Goal: Task Accomplishment & Management: Manage account settings

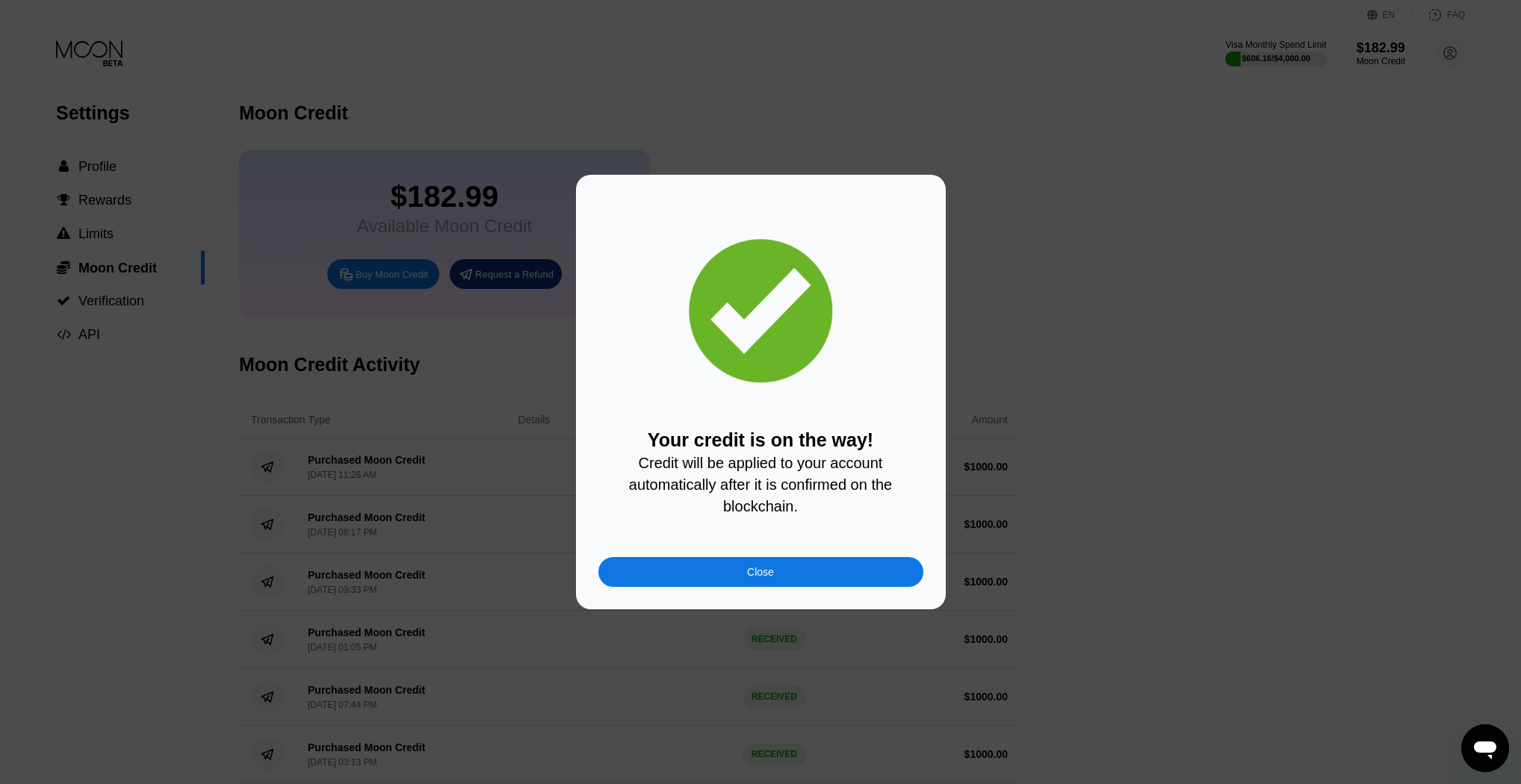
drag, startPoint x: 0, startPoint y: 0, endPoint x: 769, endPoint y: 554, distance: 947.8
click at [777, 583] on div "Close" at bounding box center [760, 572] width 325 height 30
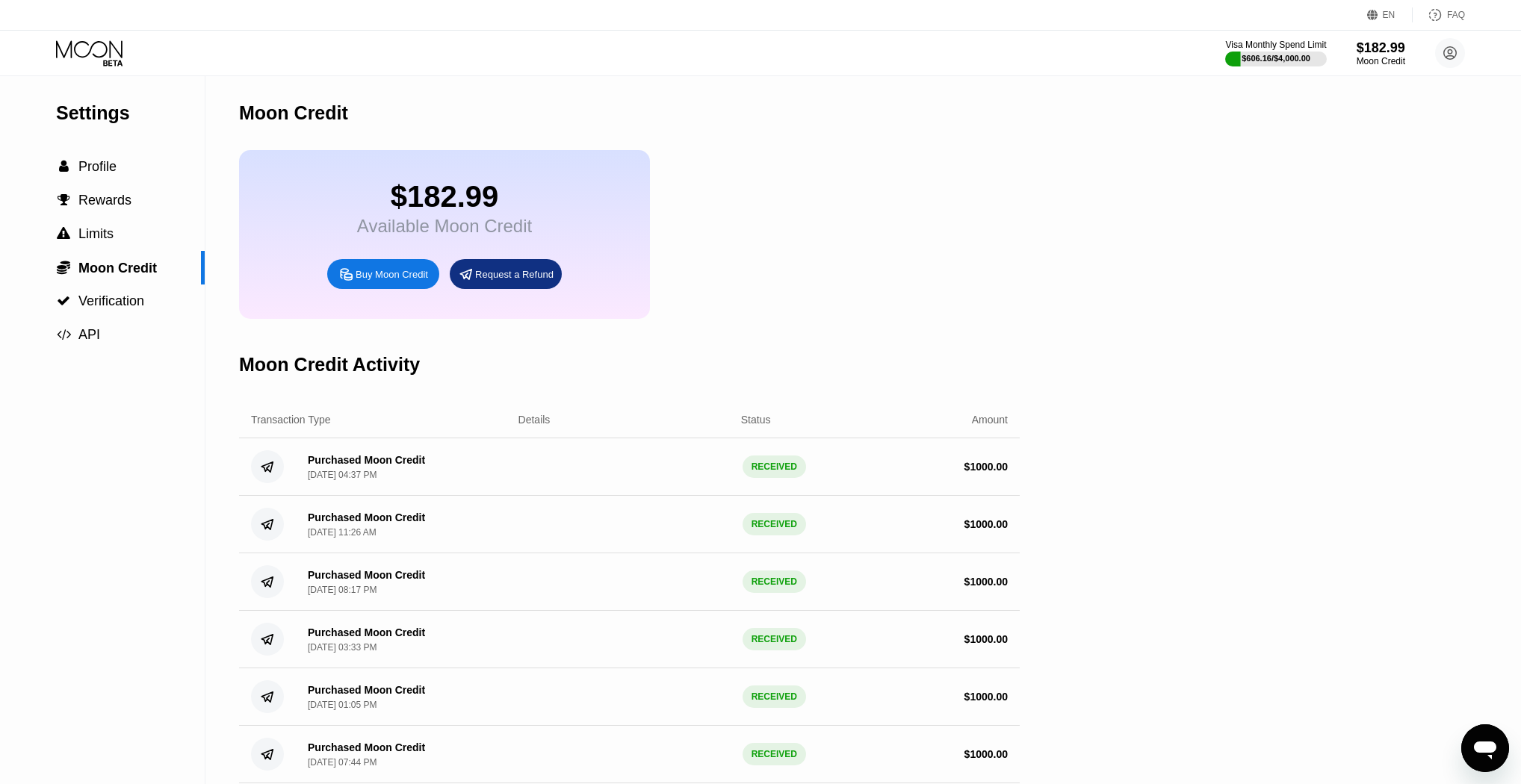
click at [90, 55] on icon at bounding box center [91, 53] width 70 height 26
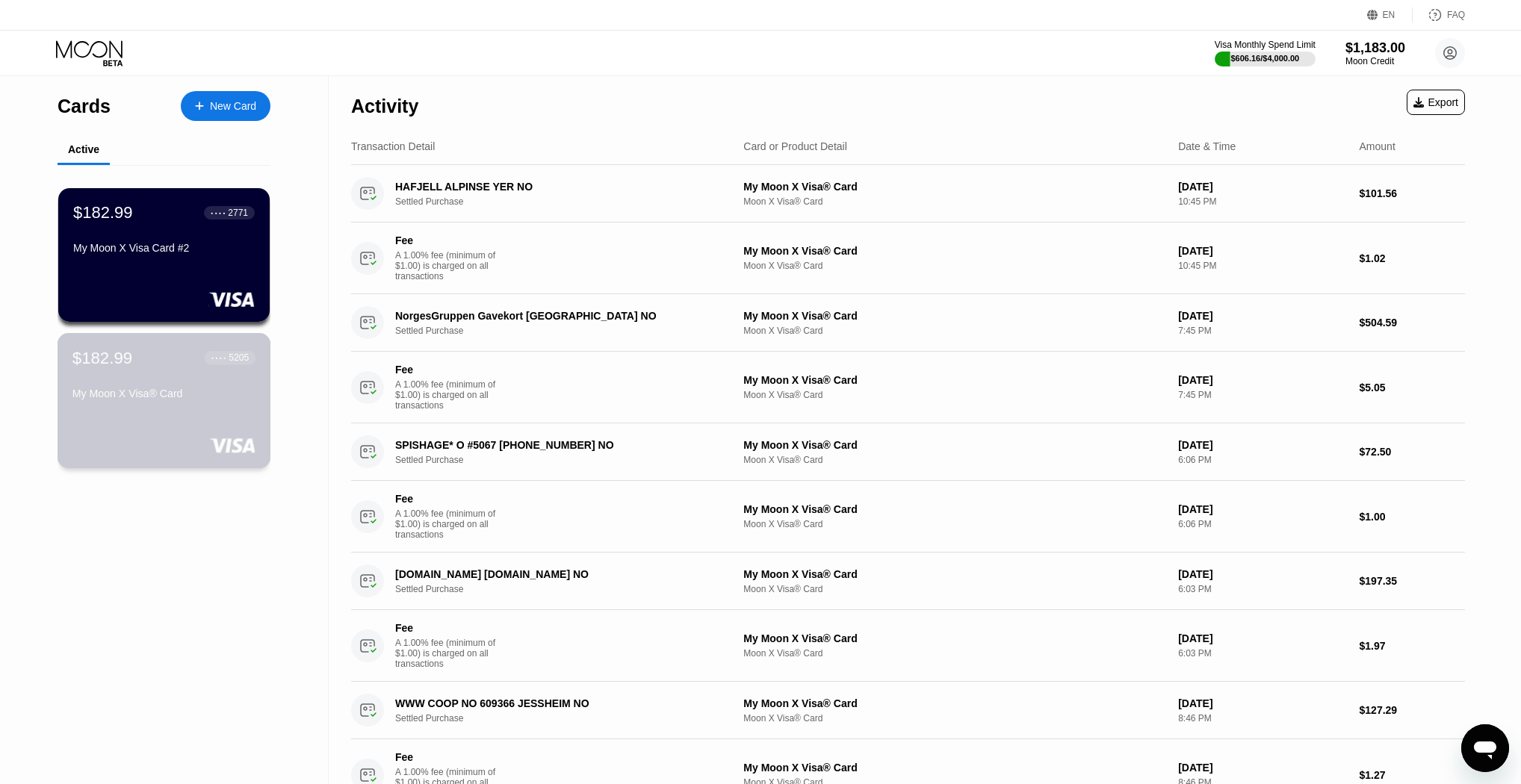
click at [138, 367] on div "$182.99 ● ● ● ● 5205" at bounding box center [164, 357] width 183 height 19
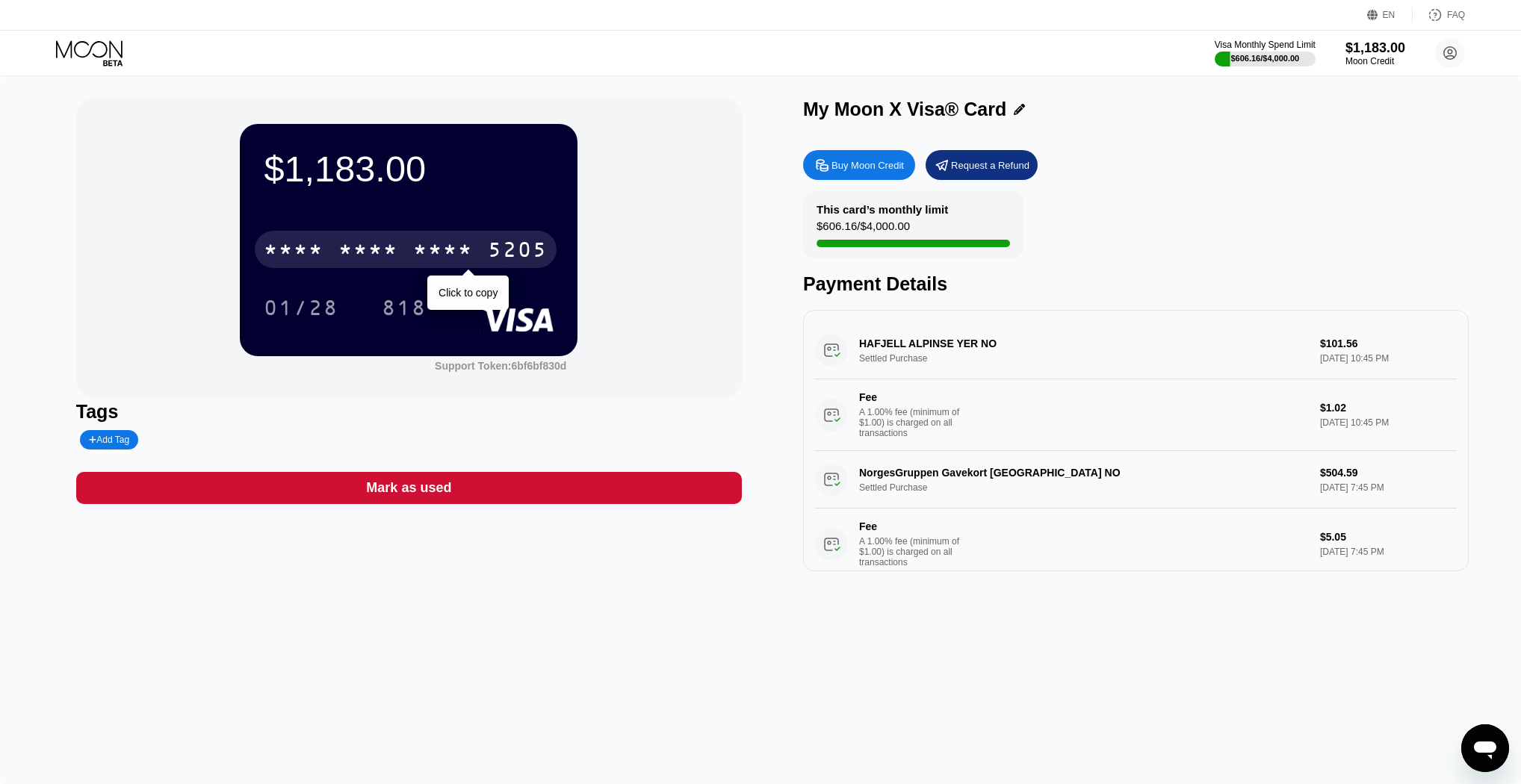
click at [497, 249] on div "5205" at bounding box center [518, 251] width 60 height 24
